Goal: Find specific page/section: Find specific page/section

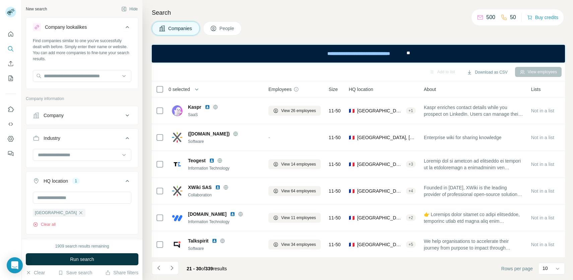
click at [110, 70] on input "text" at bounding box center [82, 76] width 99 height 12
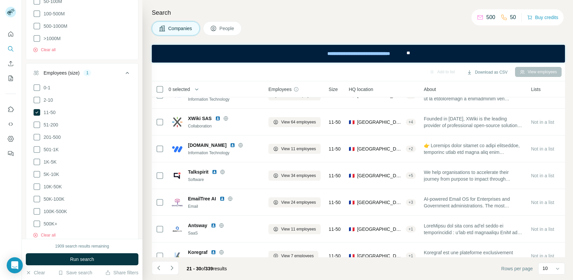
scroll to position [0, 0]
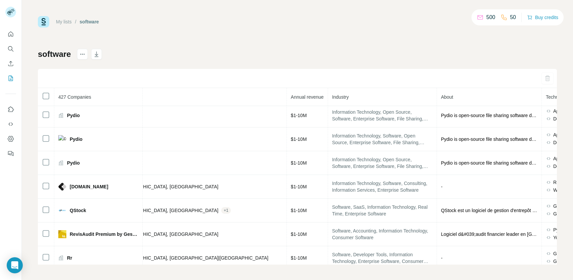
scroll to position [1114, 206]
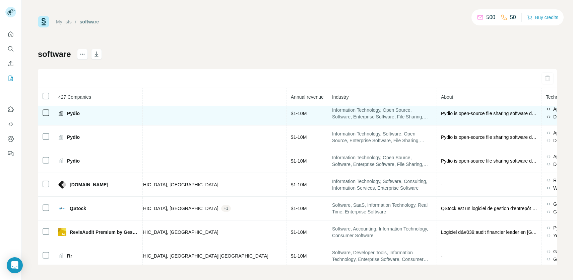
click at [441, 113] on span "Pydio is open-source file sharing software deployed on your servers. Built acco…" at bounding box center [489, 113] width 96 height 7
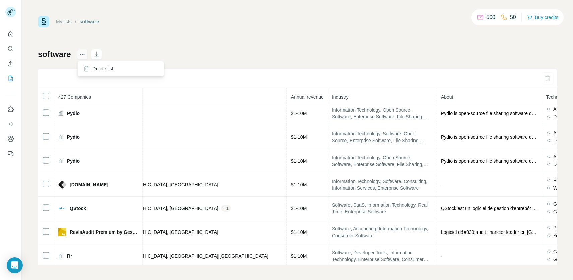
click at [87, 53] on button "actions" at bounding box center [82, 54] width 11 height 11
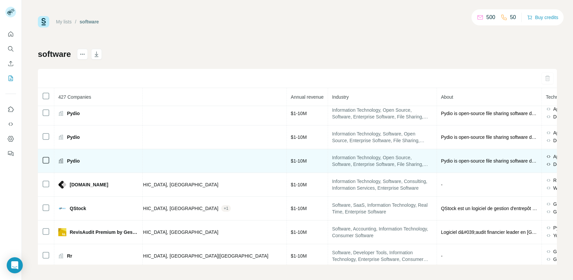
scroll to position [1114, 225]
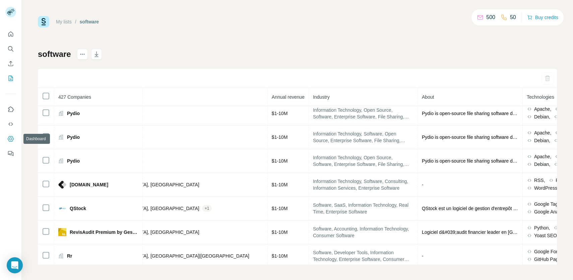
click at [8, 141] on icon "Dashboard" at bounding box center [10, 139] width 7 height 7
